Goal: Task Accomplishment & Management: Manage account settings

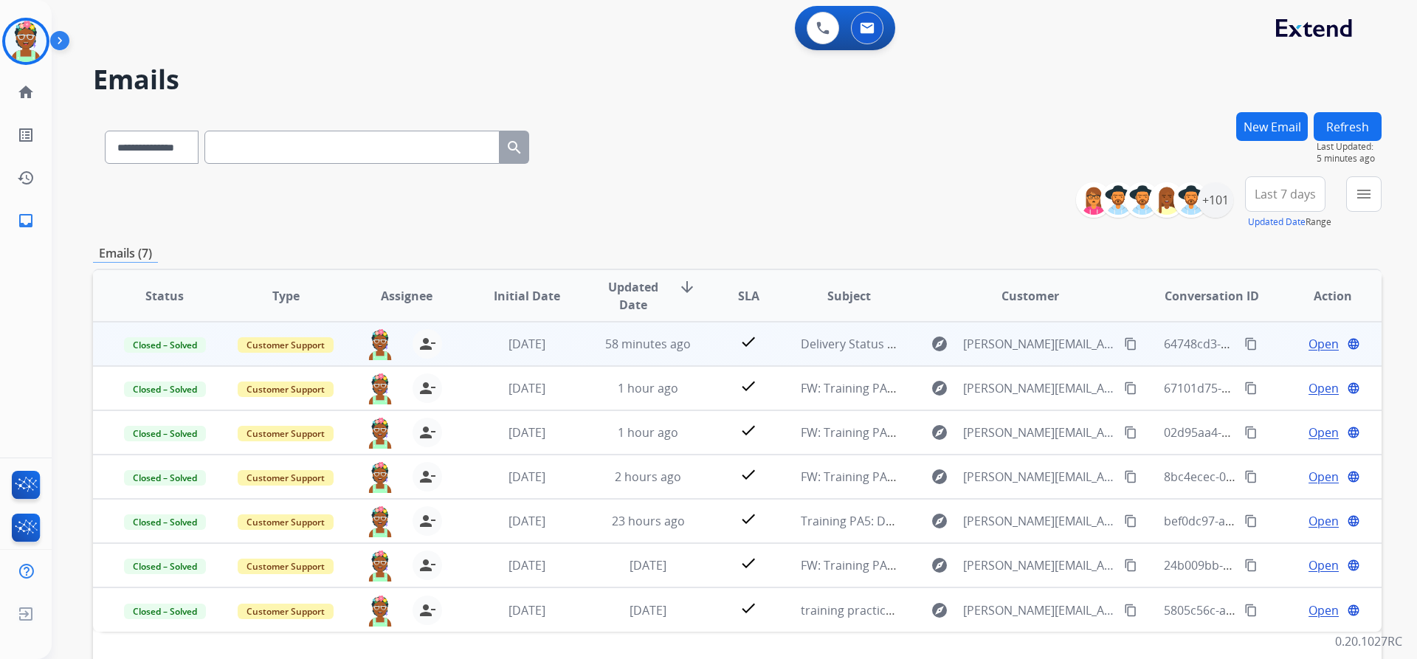
select select "**********"
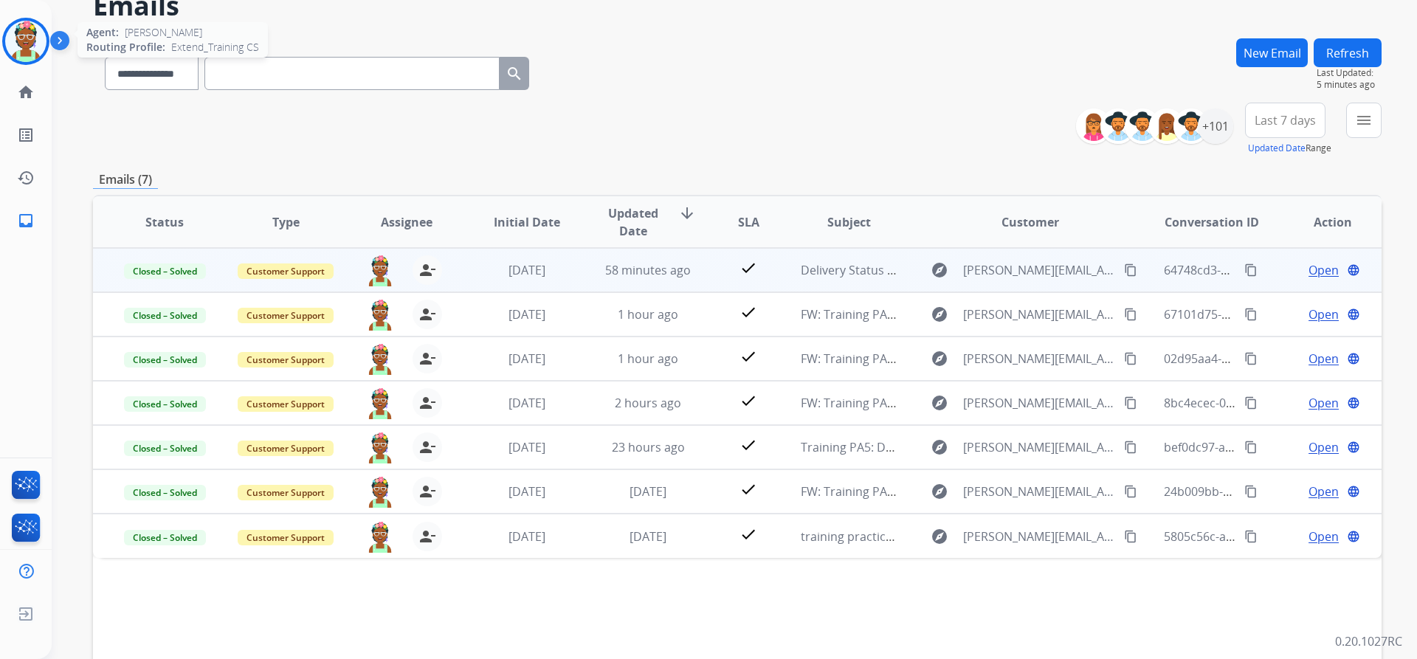
click at [28, 33] on img at bounding box center [25, 41] width 41 height 41
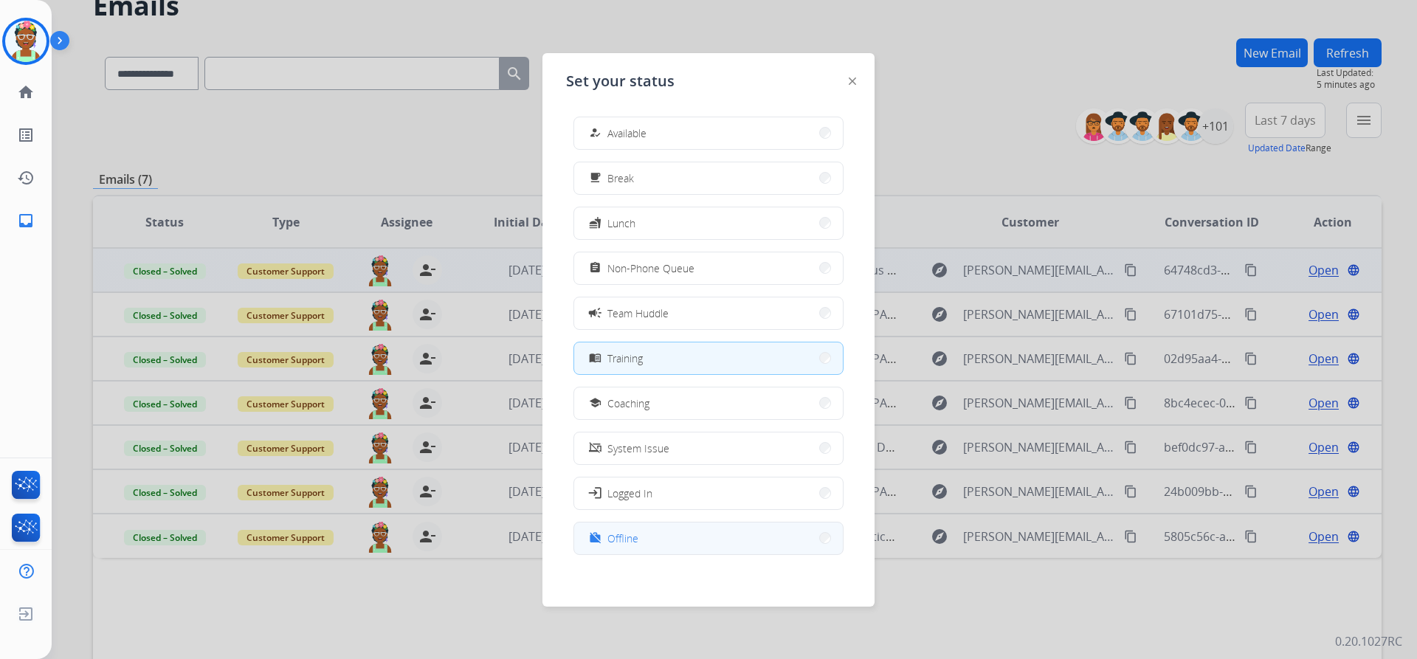
click at [650, 532] on button "work_off Offline" at bounding box center [708, 539] width 269 height 32
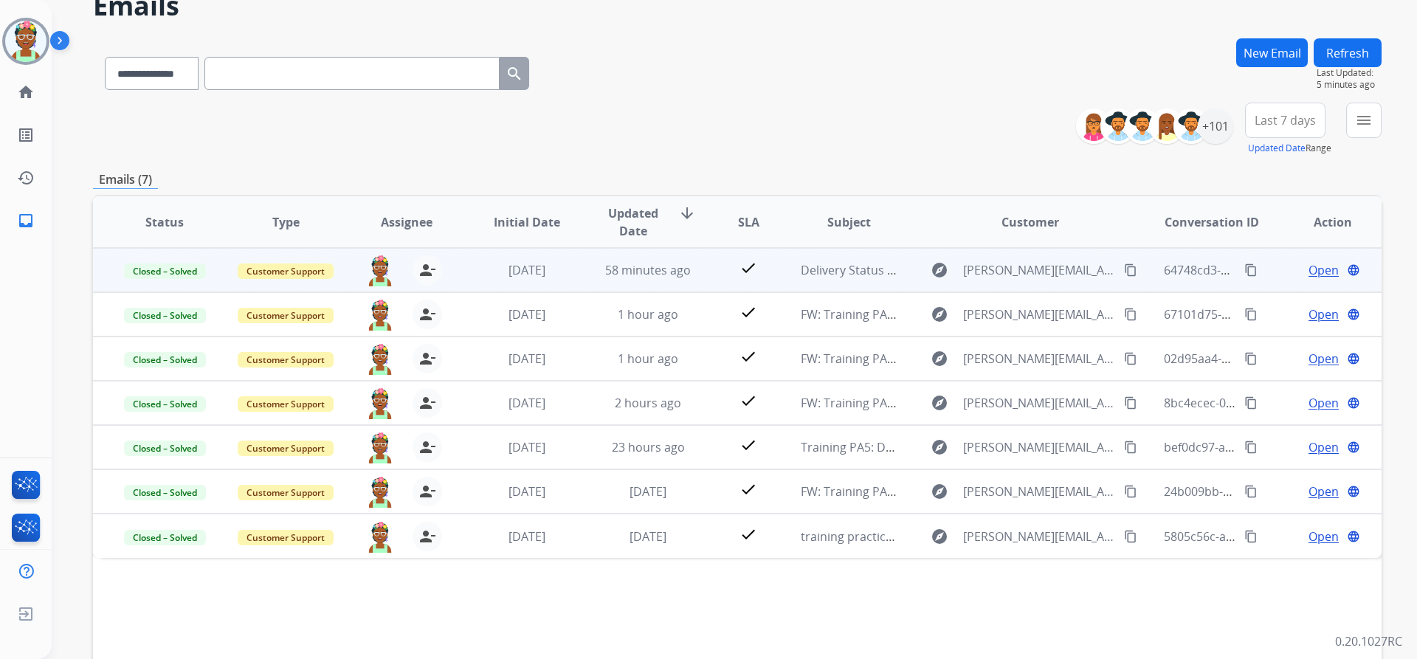
click at [56, 41] on img at bounding box center [62, 44] width 25 height 28
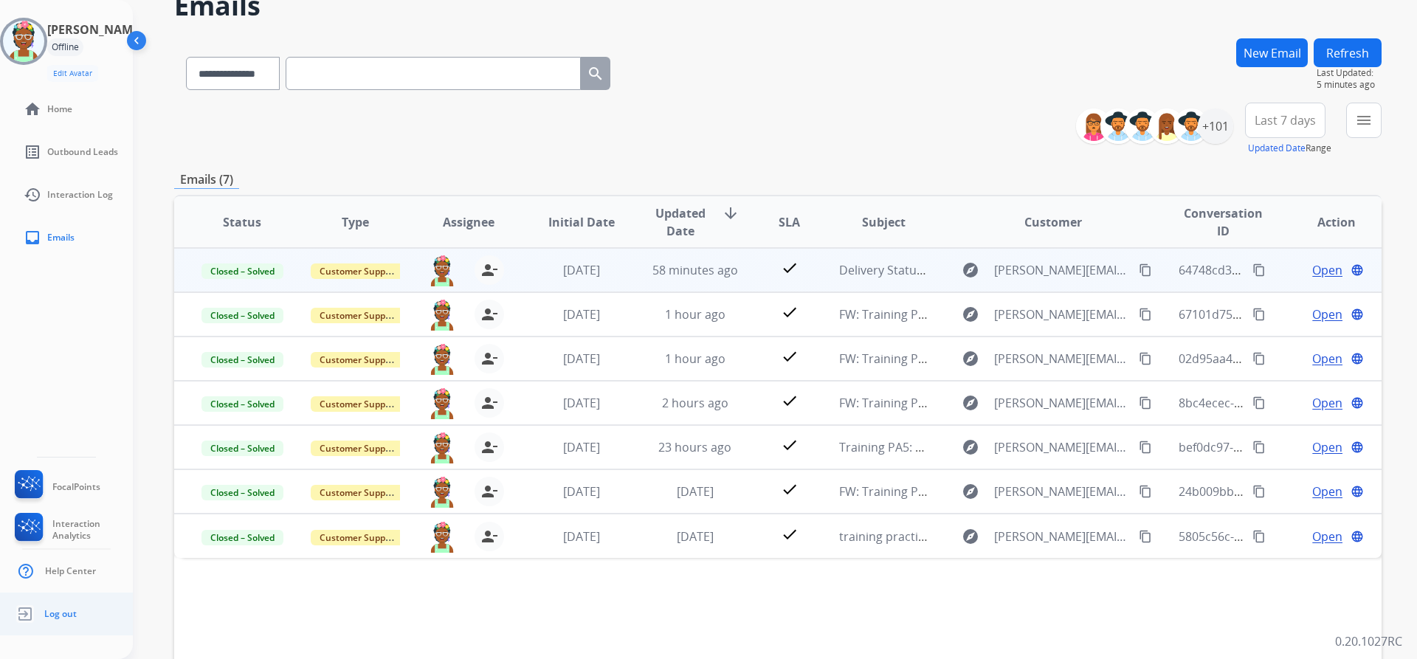
click at [77, 616] on ul "Log out" at bounding box center [66, 614] width 133 height 43
click at [53, 611] on span "Log out" at bounding box center [60, 614] width 32 height 12
